Goal: Transaction & Acquisition: Obtain resource

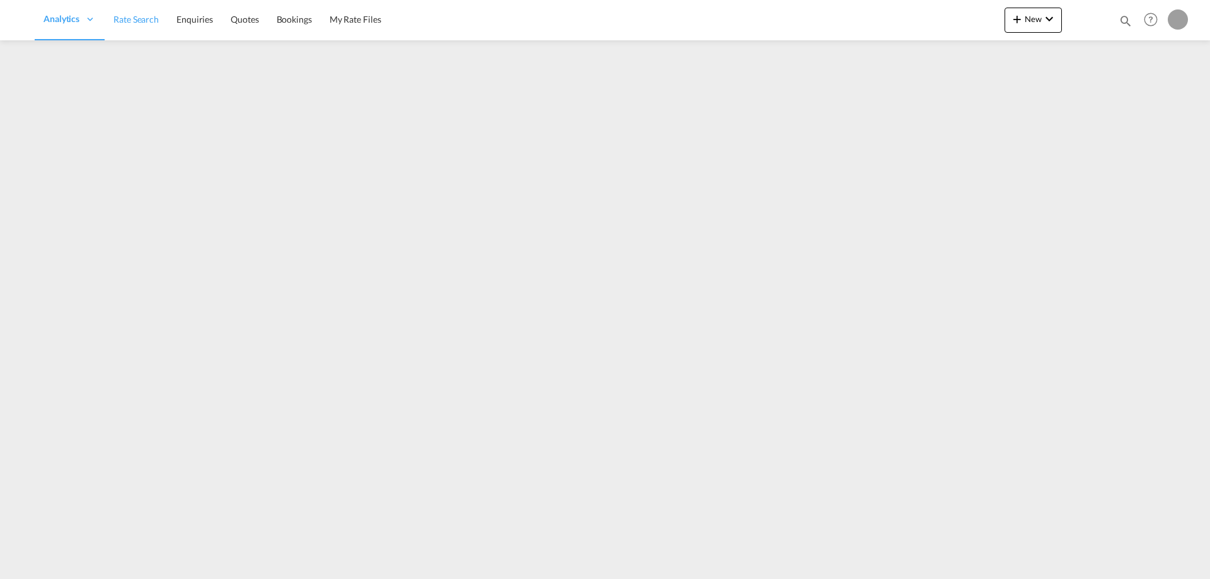
click at [146, 30] on link "Rate Search" at bounding box center [136, 19] width 63 height 41
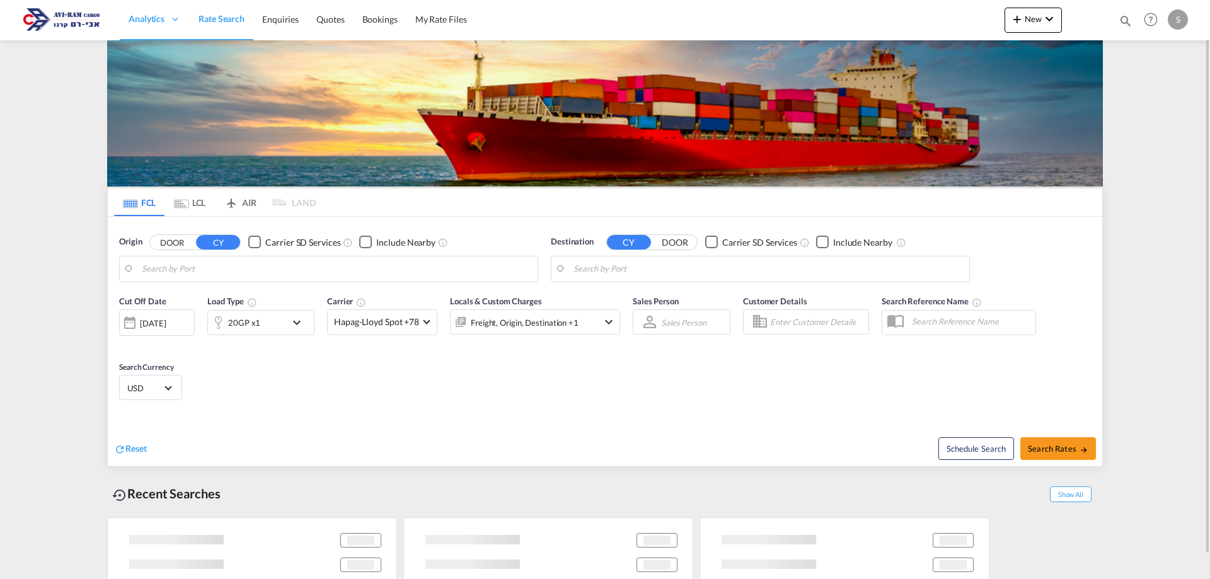
type input "Ningbo, CNNGB"
type input "Ashdod, ILASH"
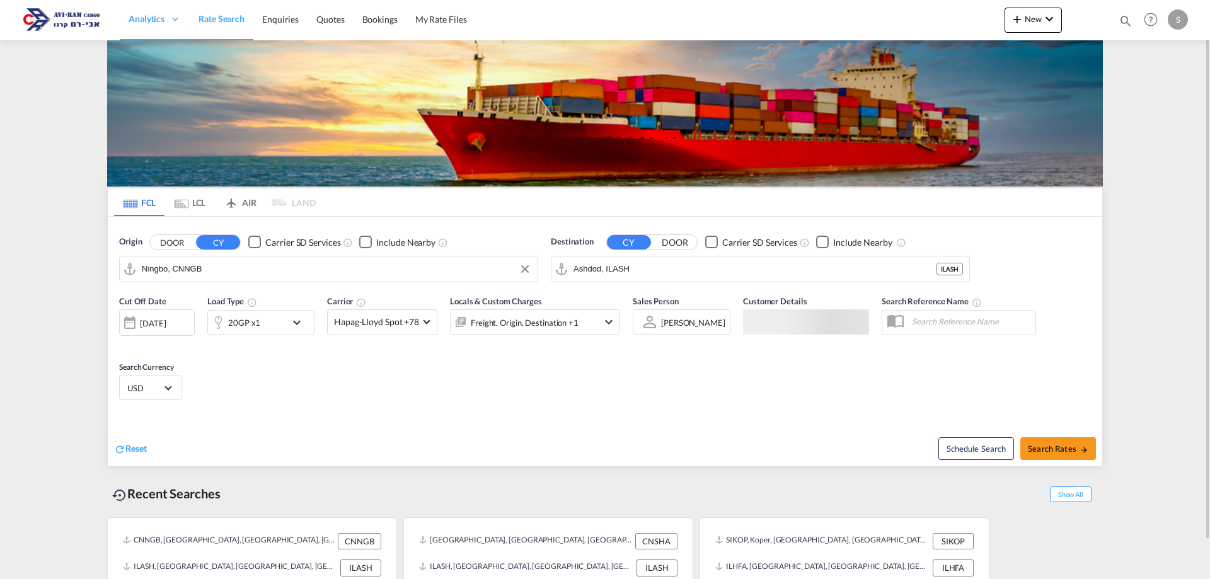
click at [225, 268] on input "Ningbo, CNNGB" at bounding box center [336, 269] width 389 height 19
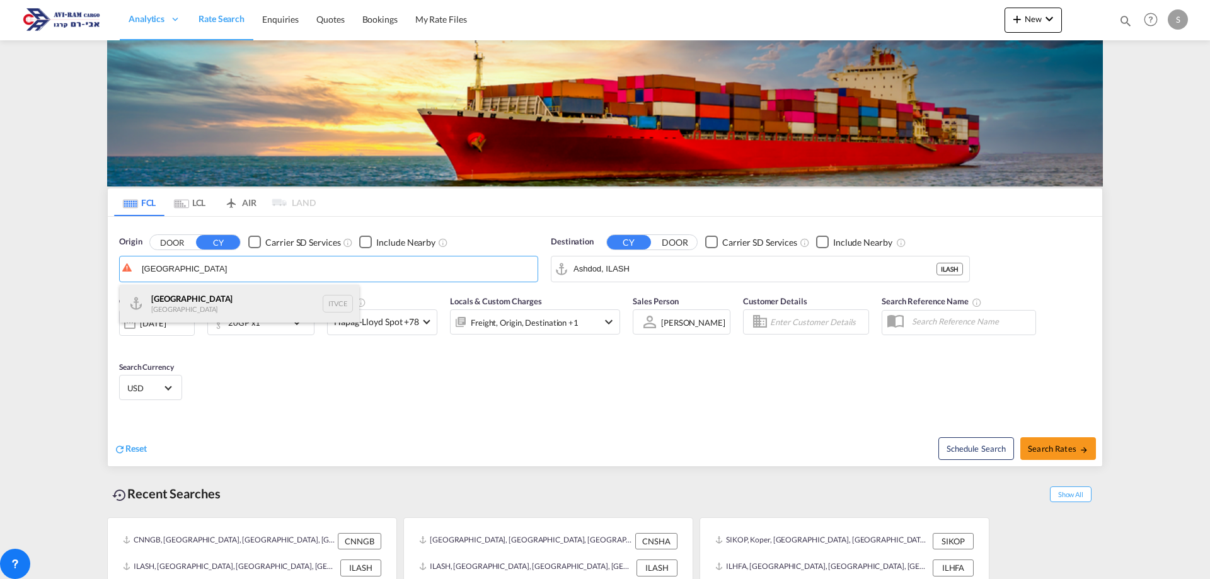
click at [211, 304] on div "Venezia [GEOGRAPHIC_DATA] ITVCE" at bounding box center [239, 304] width 239 height 38
type input "[GEOGRAPHIC_DATA], ITVCE"
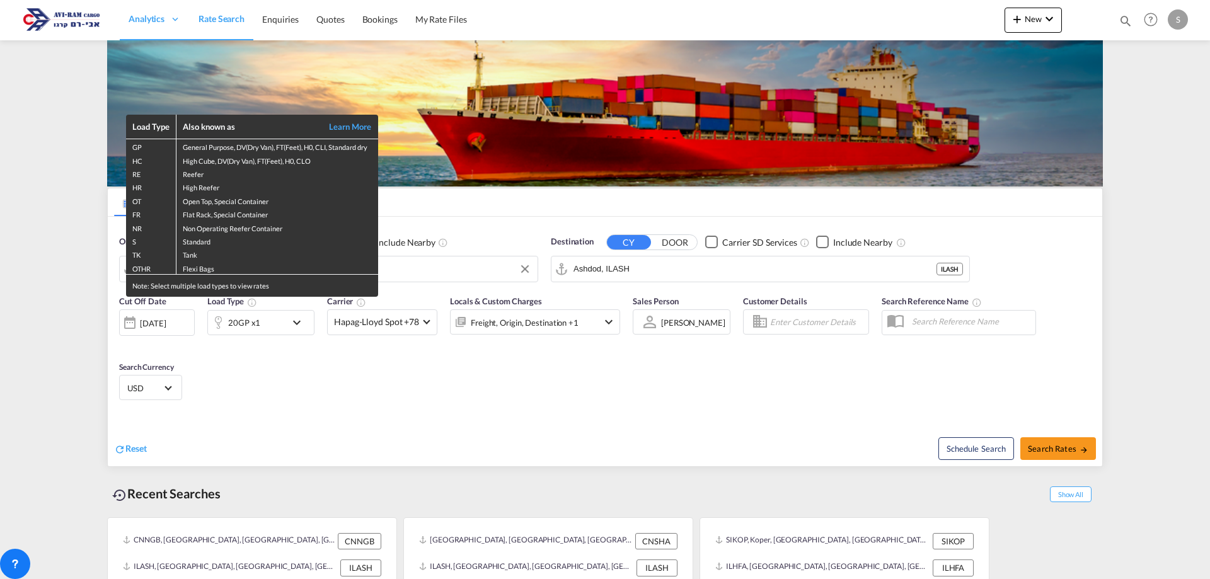
click at [1048, 447] on div "Load Type Also known as Learn More GP General Purpose, DV(Dry Van), FT(Feet), H…" at bounding box center [605, 289] width 1210 height 579
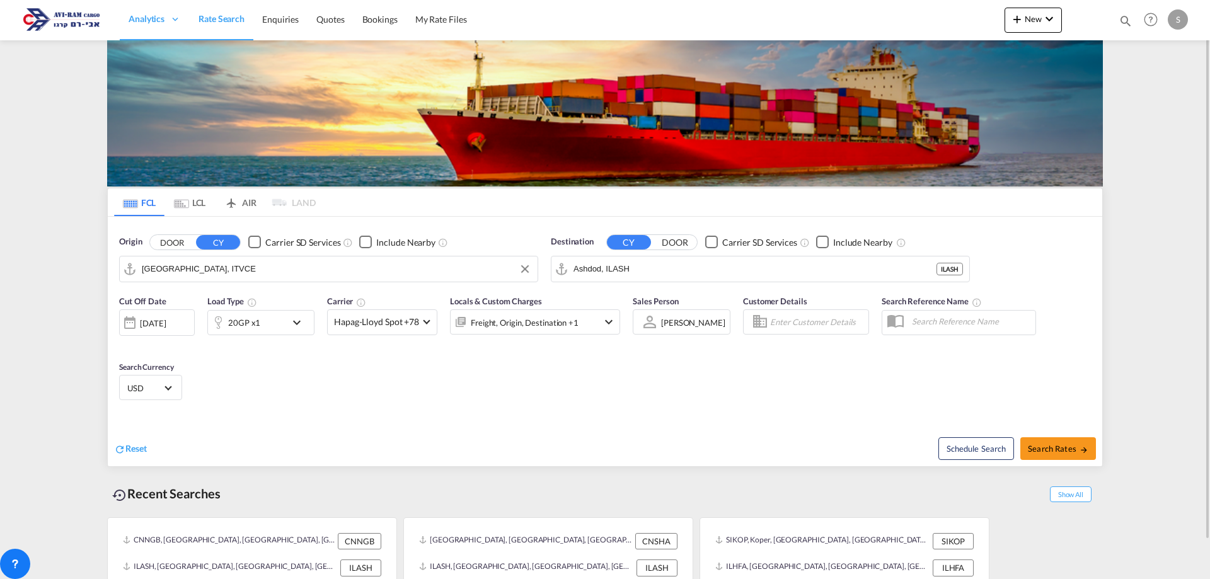
click at [168, 333] on div "[DATE]" at bounding box center [157, 322] width 76 height 26
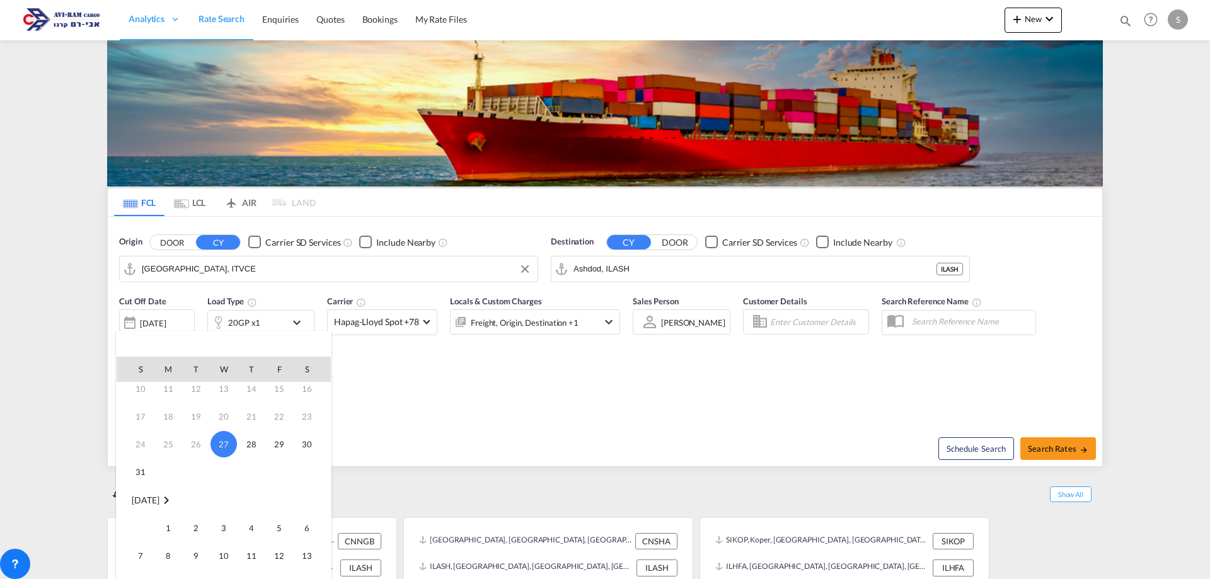
scroll to position [126, 0]
click at [172, 459] on span "1" at bounding box center [168, 464] width 25 height 25
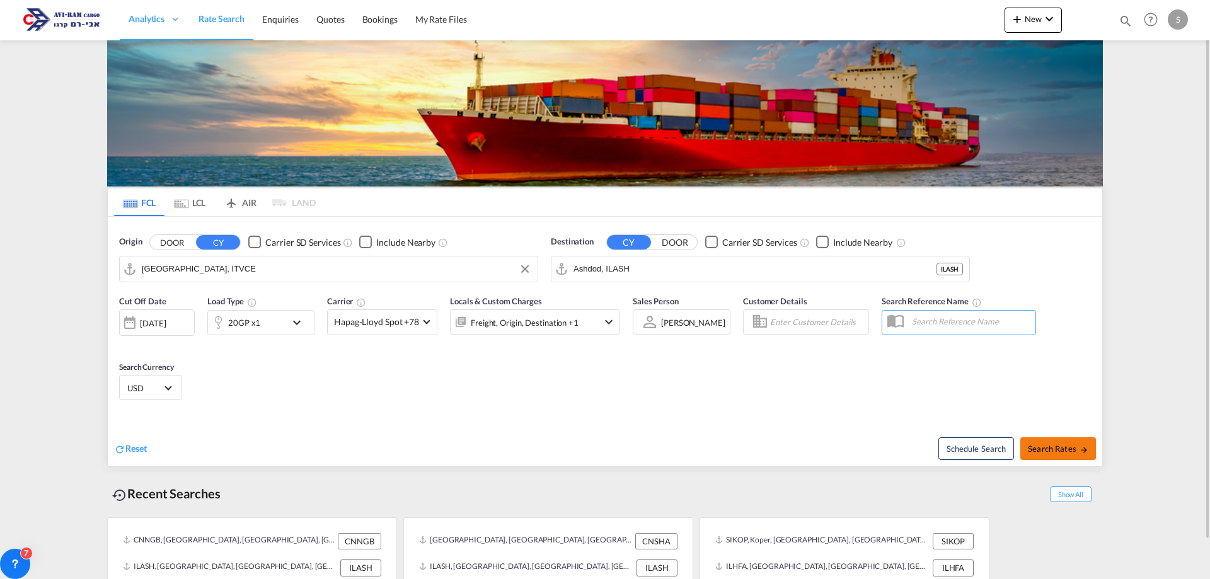
click at [1062, 447] on span "Search Rates" at bounding box center [1058, 449] width 60 height 10
type input "ITVCE to ILASH / [DATE]"
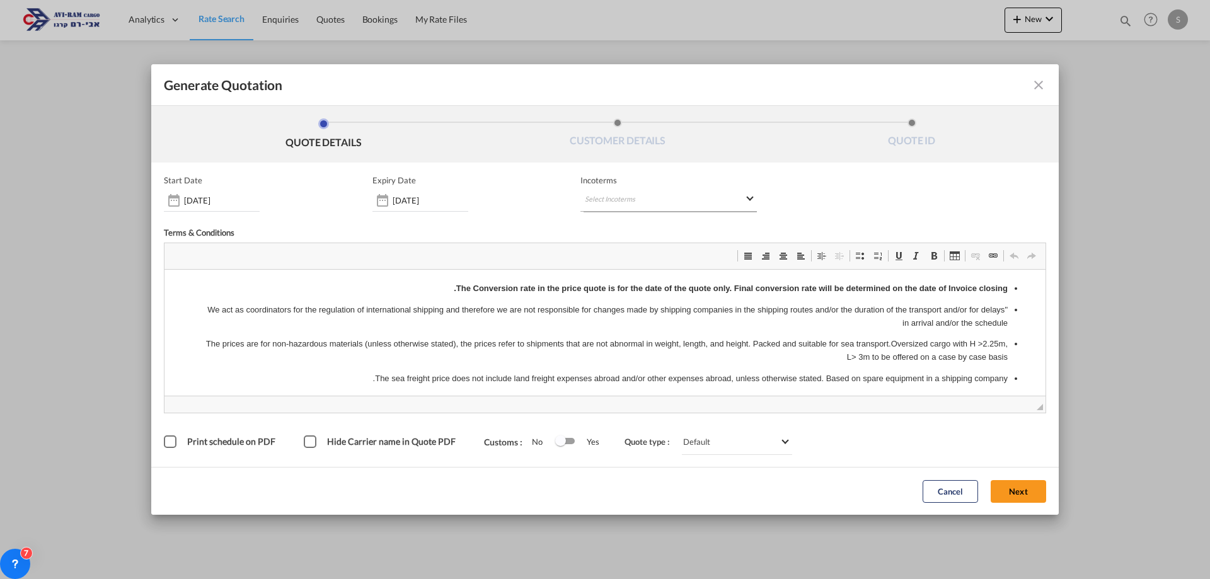
click at [655, 202] on md-select "Select Incoterms DAP - export Delivered at Place DAP - import Delivered at Plac…" at bounding box center [668, 200] width 176 height 23
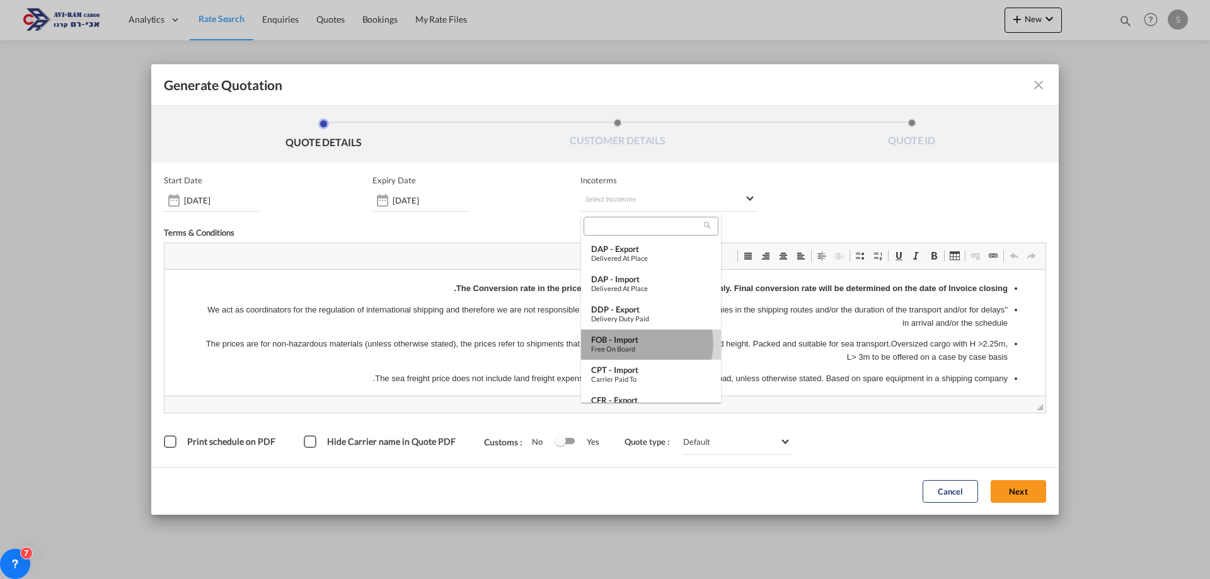
drag, startPoint x: 645, startPoint y: 343, endPoint x: 486, endPoint y: 75, distance: 311.9
click at [645, 343] on div "FOB - import" at bounding box center [651, 340] width 120 height 10
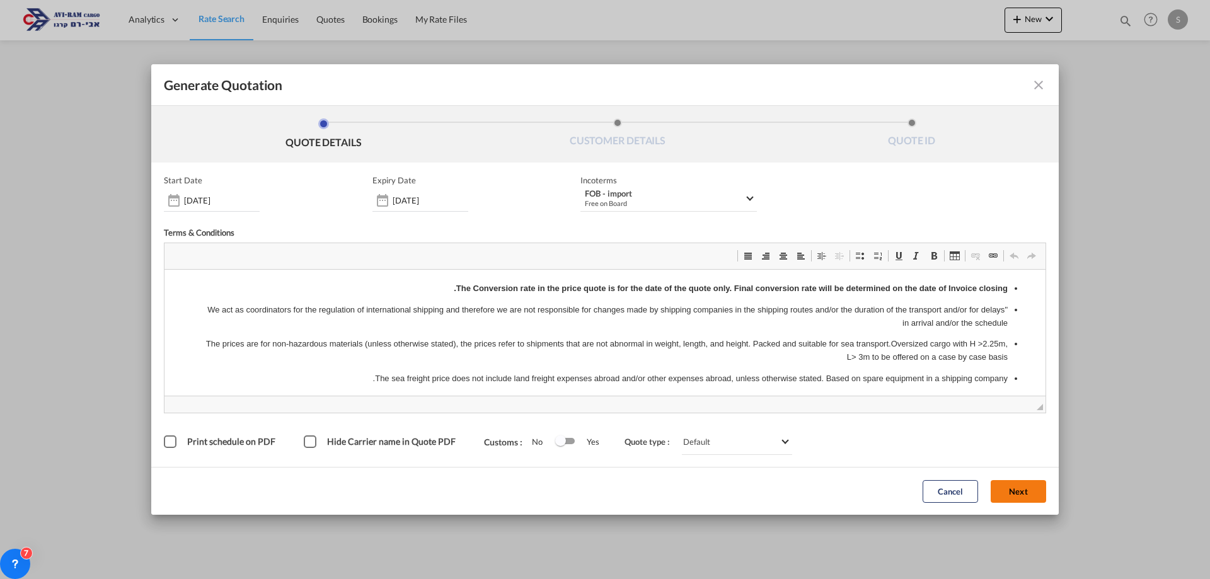
click at [1026, 492] on button "Next" at bounding box center [1018, 491] width 55 height 23
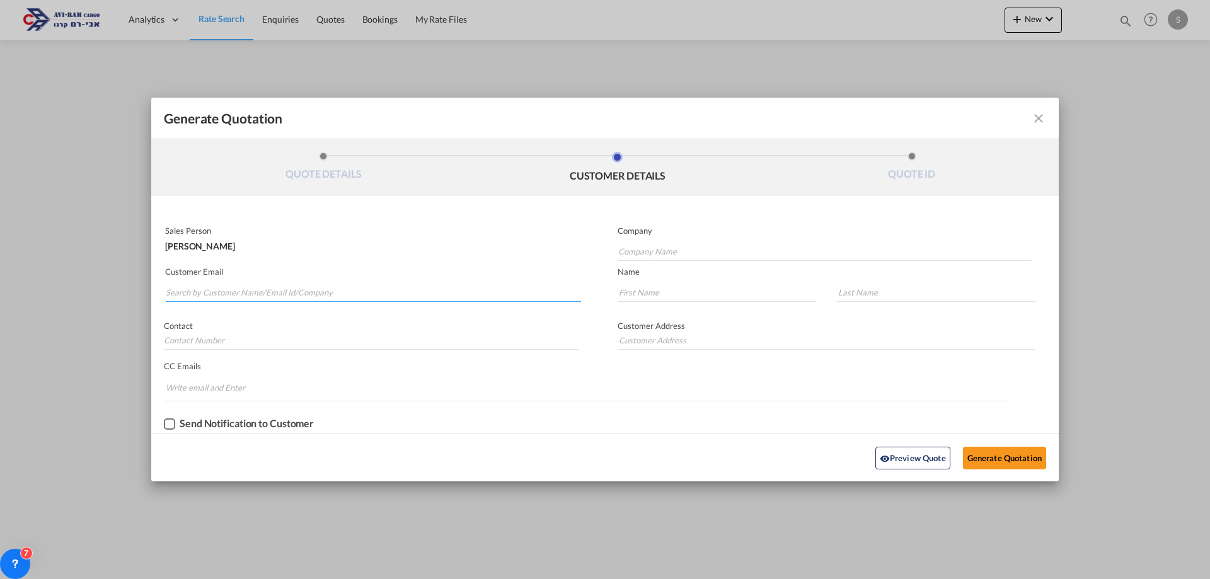
click at [302, 287] on input "Search by Customer Name/Email Id/Company" at bounding box center [373, 292] width 415 height 19
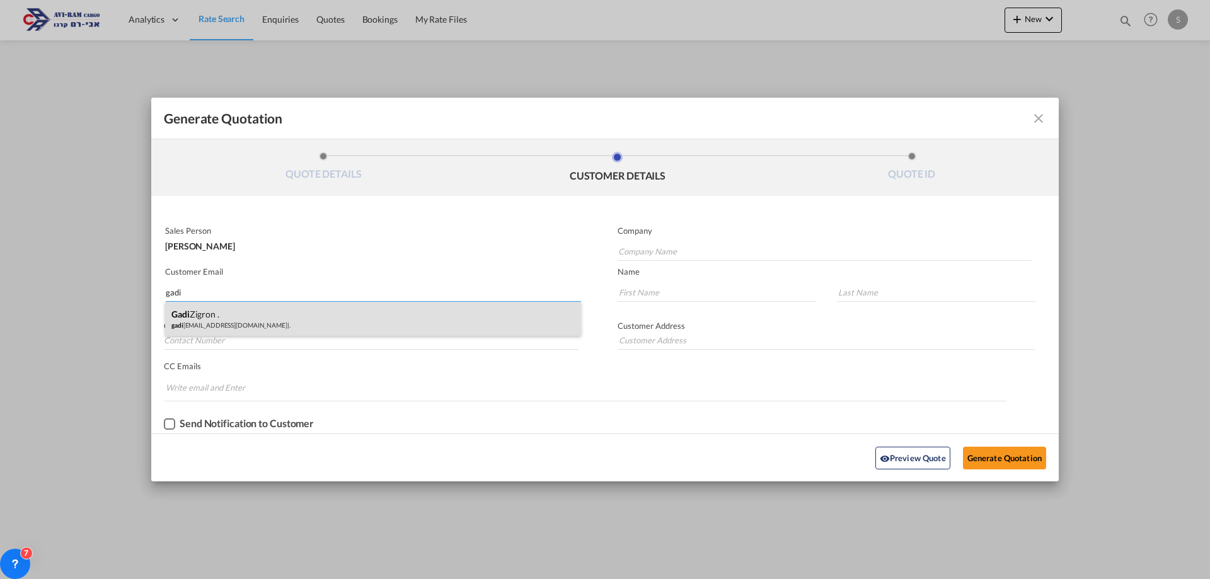
type input "gadi"
click at [250, 314] on div "[PERSON_NAME] . gadi [EMAIL_ADDRESS][DOMAIN_NAME] | ." at bounding box center [373, 319] width 416 height 34
type input "."
type input "[EMAIL_ADDRESS][DOMAIN_NAME]"
type input "[PERSON_NAME]"
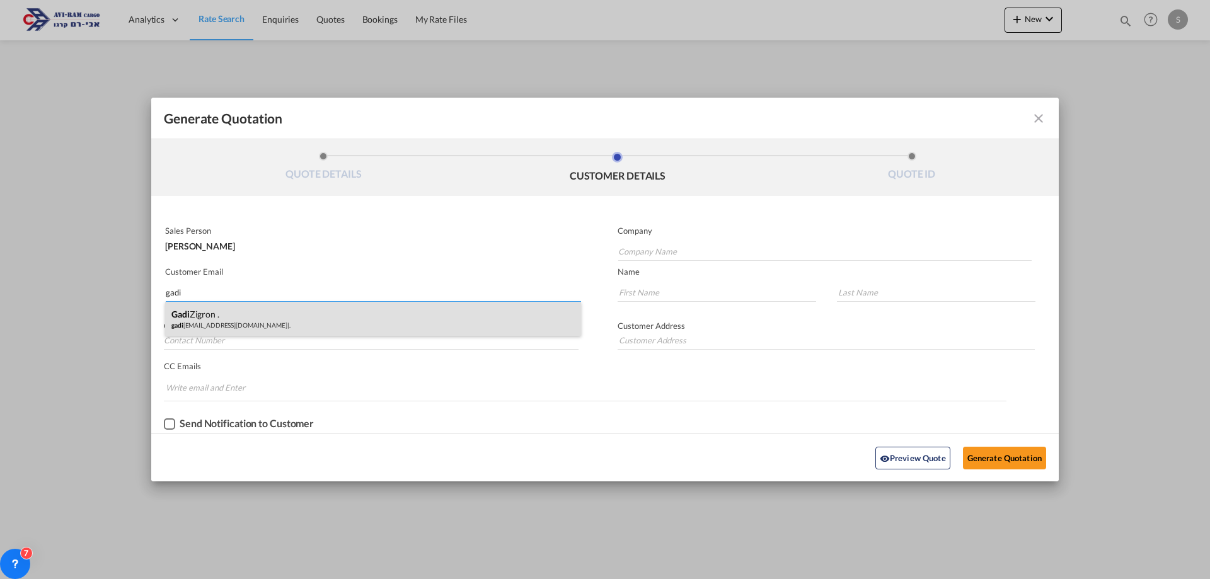
type input "."
type input "GADI"
type input "."
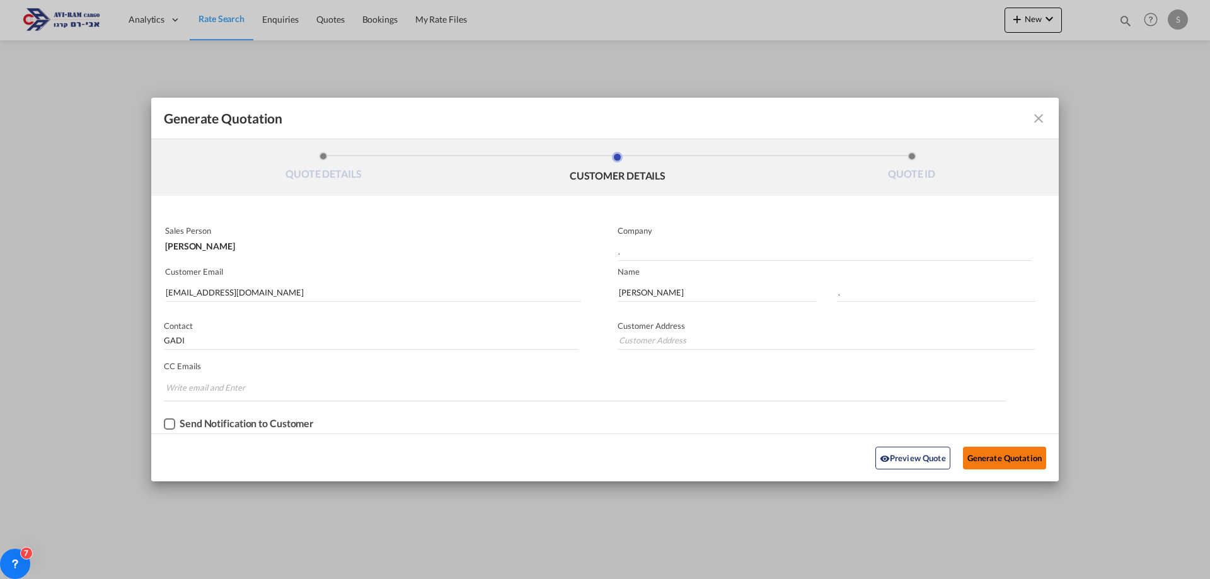
click at [998, 452] on button "Generate Quotation" at bounding box center [1004, 458] width 83 height 23
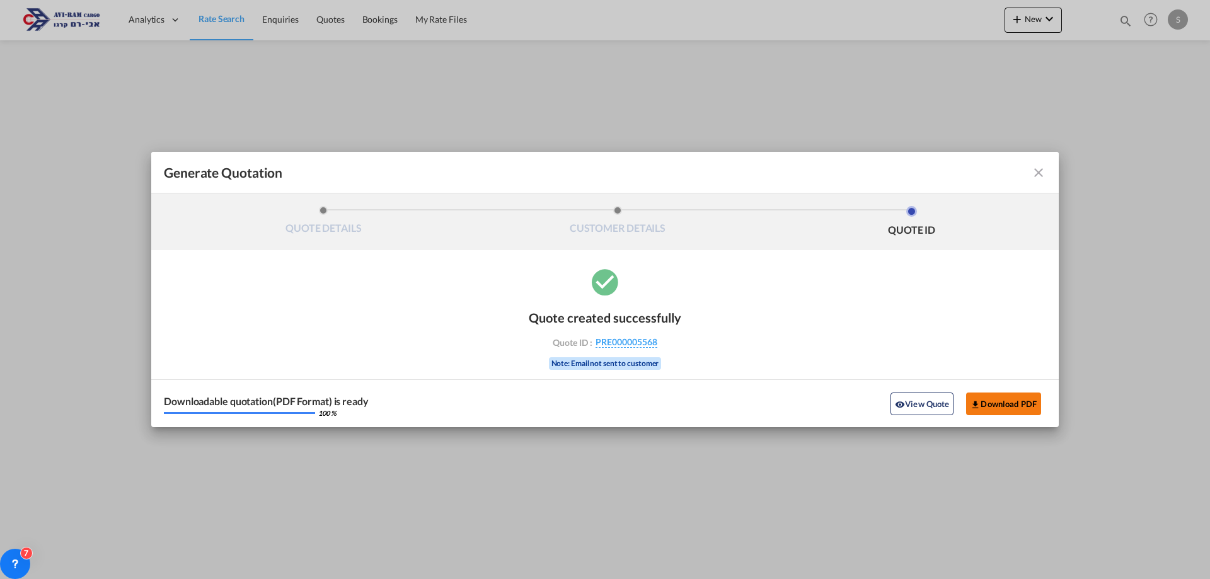
click at [1004, 400] on button "Download PDF" at bounding box center [1003, 404] width 75 height 23
